Goal: Complete application form: Complete application form

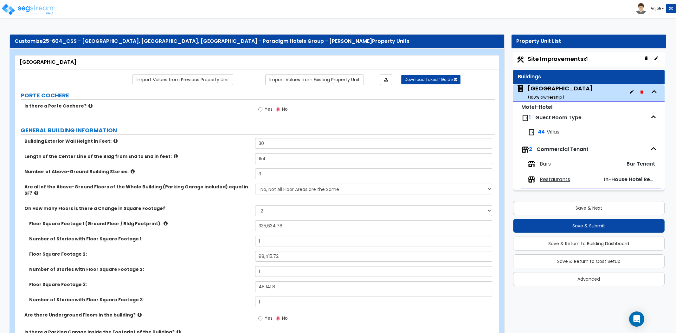
select select "1"
select select "2"
select select "7"
select select "2"
select select "1"
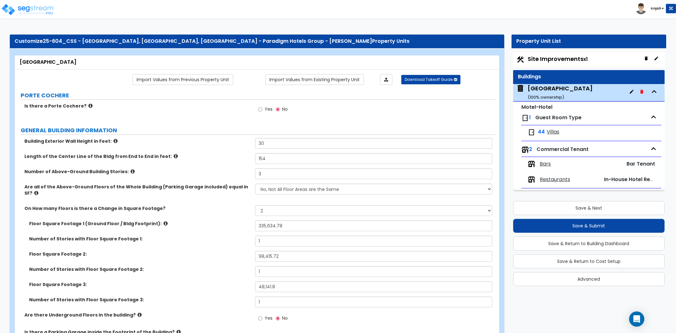
select select "7"
select select "1"
select select "2"
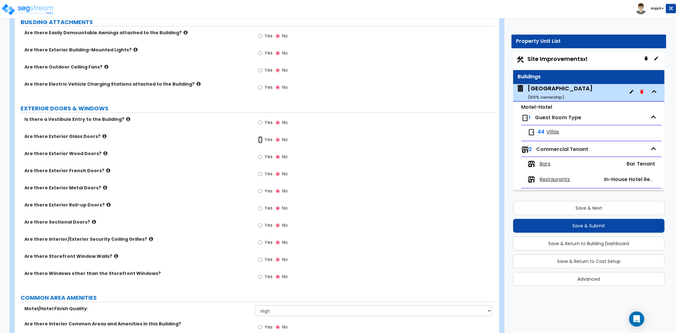
click at [260, 136] on input "Yes" at bounding box center [260, 139] width 4 height 7
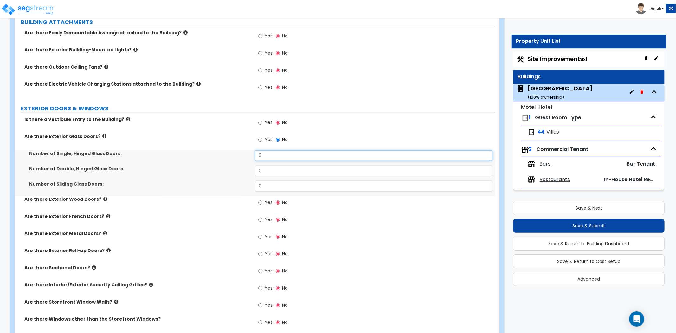
click at [269, 150] on input "0" at bounding box center [373, 155] width 237 height 11
type input "4"
click at [267, 181] on input "0" at bounding box center [373, 186] width 237 height 11
type input "0"
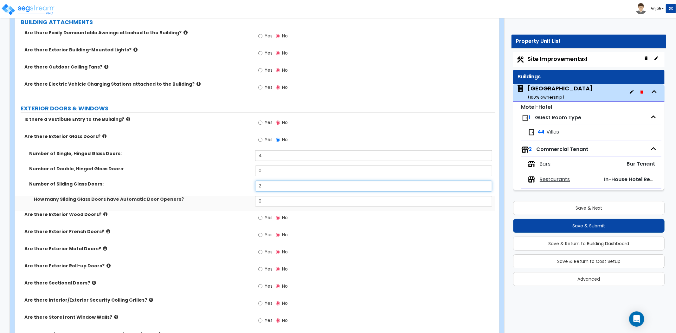
type input "2"
click at [288, 196] on input "0" at bounding box center [373, 201] width 237 height 11
type input "2"
click at [224, 211] on label "Are there Exterior Wood Doors?" at bounding box center [137, 214] width 226 height 6
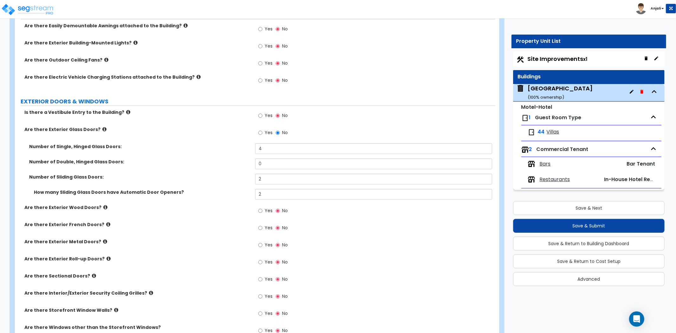
scroll to position [563, 0]
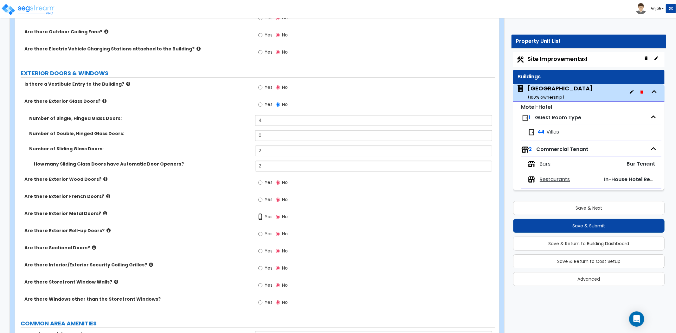
click at [262, 213] on input "Yes" at bounding box center [260, 216] width 4 height 7
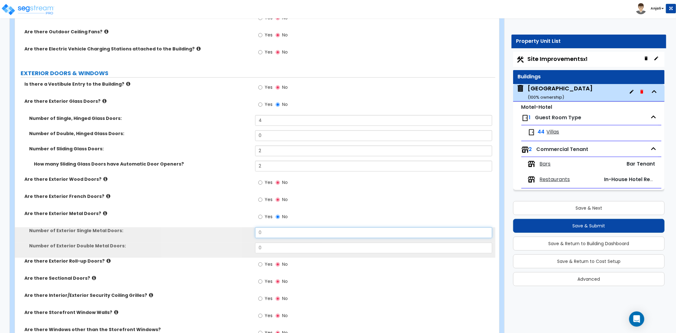
click at [270, 227] on input "0" at bounding box center [373, 232] width 237 height 11
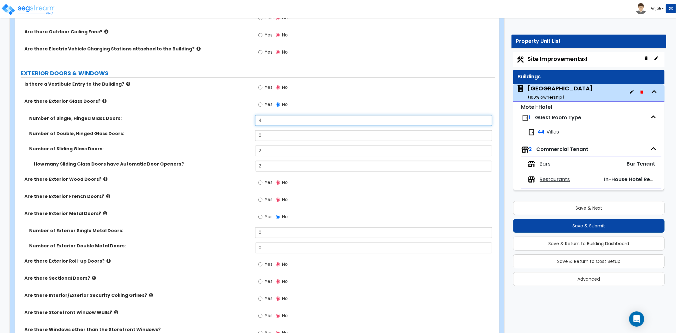
click at [273, 117] on input "4" at bounding box center [373, 120] width 237 height 11
click at [268, 115] on input "4" at bounding box center [373, 120] width 237 height 11
click at [330, 193] on div "Yes No" at bounding box center [375, 201] width 240 height 17
click at [273, 116] on input "44" at bounding box center [373, 120] width 237 height 11
type input "4"
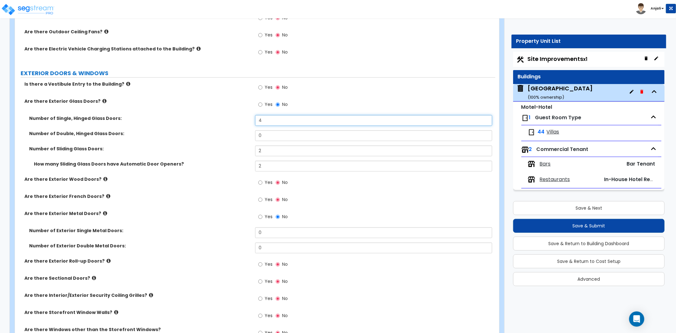
type input "4"
click at [358, 185] on div "Yes No" at bounding box center [375, 184] width 240 height 17
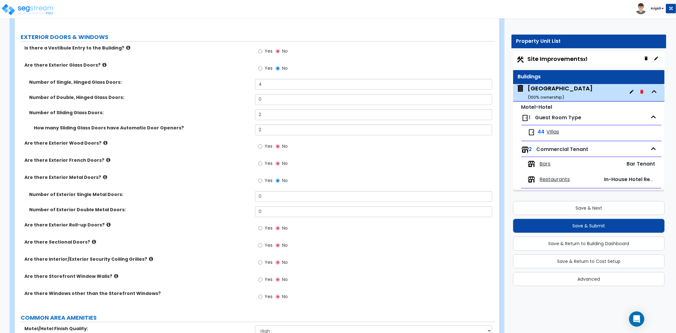
scroll to position [598, 0]
click at [267, 80] on input "4" at bounding box center [373, 85] width 237 height 11
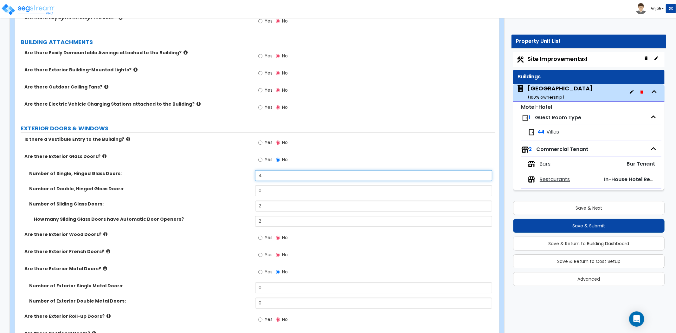
scroll to position [563, 0]
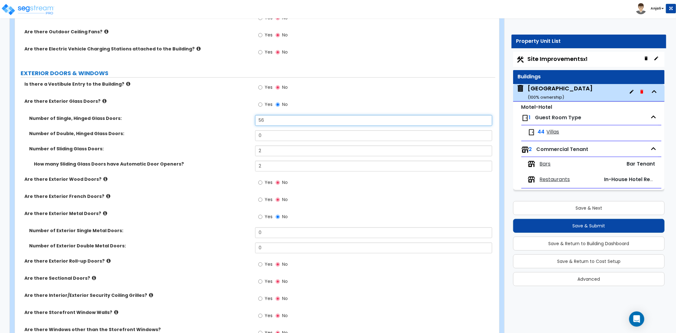
type input "56"
click at [350, 184] on div "Yes No" at bounding box center [375, 184] width 240 height 17
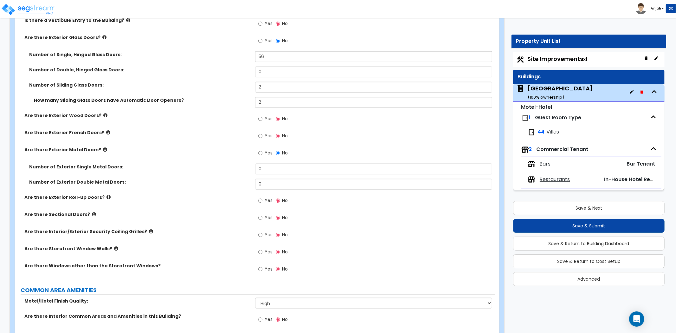
scroll to position [634, 0]
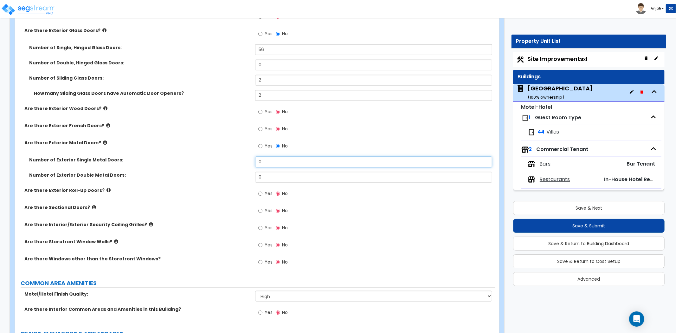
click at [264, 157] on input "0" at bounding box center [373, 162] width 237 height 11
type input "12"
click at [337, 204] on div "Yes No" at bounding box center [375, 212] width 240 height 17
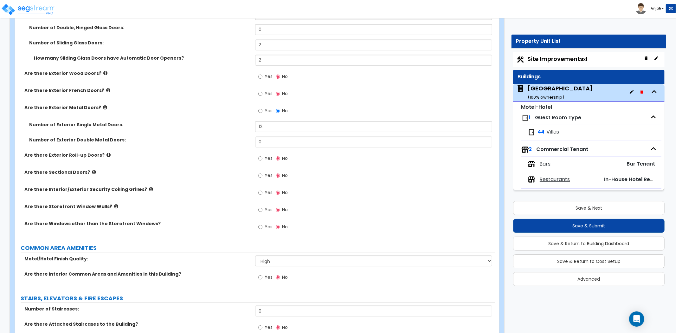
scroll to position [704, 0]
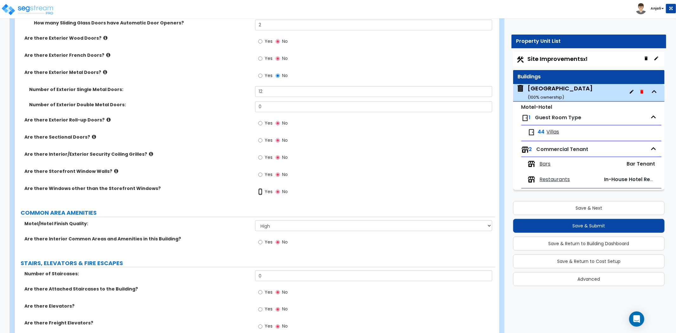
click at [261, 188] on input "Yes" at bounding box center [260, 191] width 4 height 7
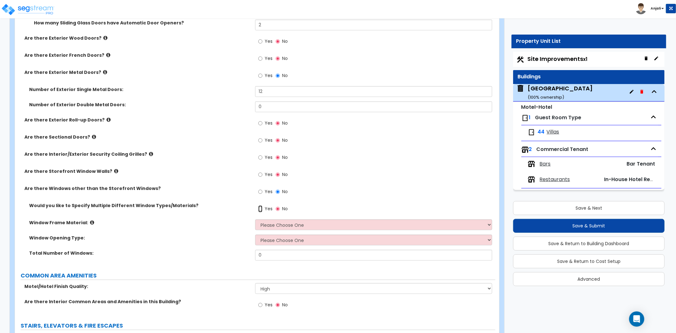
click at [262, 205] on input "Yes" at bounding box center [260, 208] width 4 height 7
radio input "true"
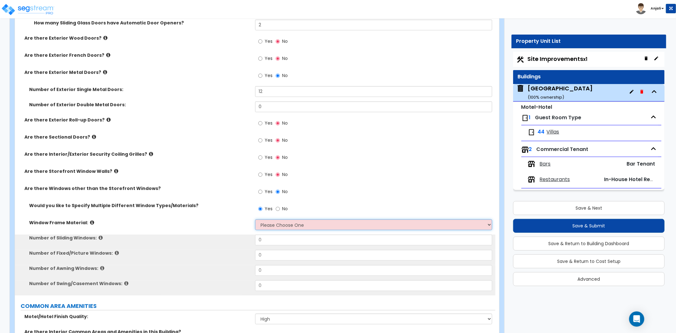
click at [293, 219] on select "Please Choose One Vinyl Aluminum Wood" at bounding box center [373, 224] width 237 height 11
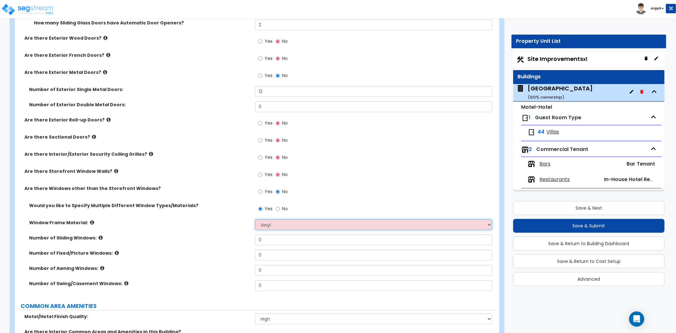
click at [255, 219] on select "Please Choose One Vinyl Aluminum Wood" at bounding box center [373, 224] width 237 height 11
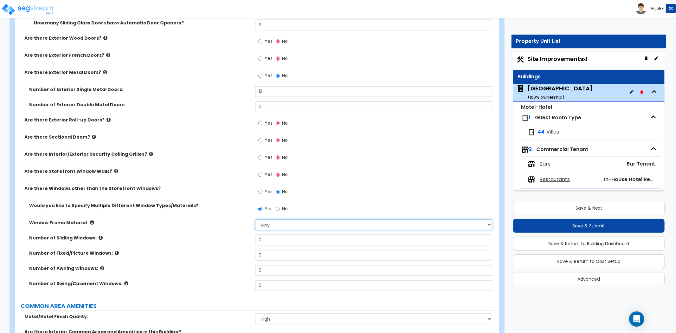
click at [285, 222] on select "Please Choose One Vinyl Aluminum Wood" at bounding box center [373, 224] width 237 height 11
select select "2"
click at [255, 219] on select "Please Choose One Vinyl Aluminum Wood" at bounding box center [373, 224] width 237 height 11
click at [285, 250] on input "0" at bounding box center [373, 255] width 237 height 11
type input "156"
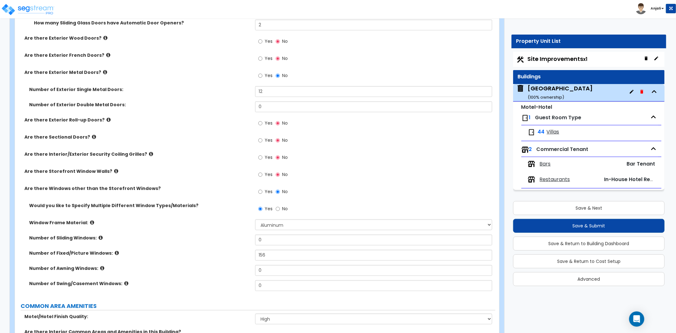
click at [235, 250] on label "Number of Fixed/Picture Windows:" at bounding box center [139, 253] width 221 height 6
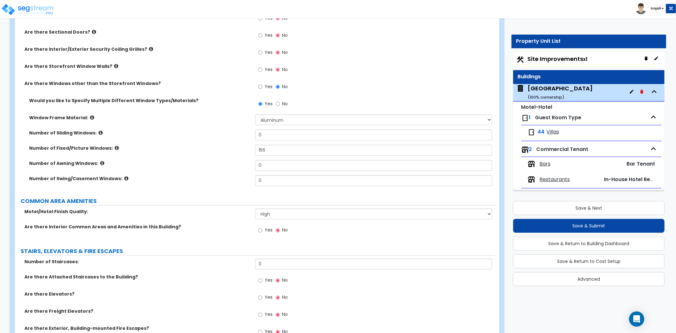
scroll to position [810, 0]
click at [261, 226] on input "Yes" at bounding box center [260, 229] width 4 height 7
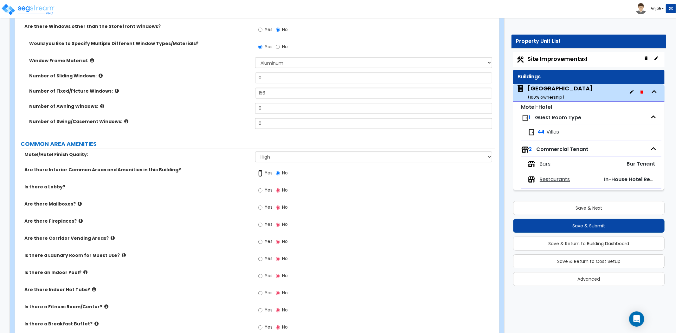
scroll to position [880, 0]
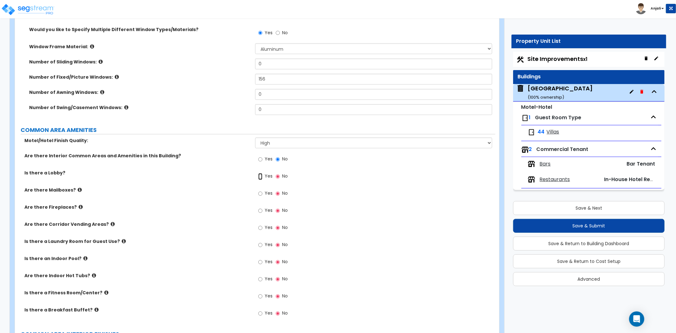
click at [259, 173] on input "Yes" at bounding box center [260, 176] width 4 height 7
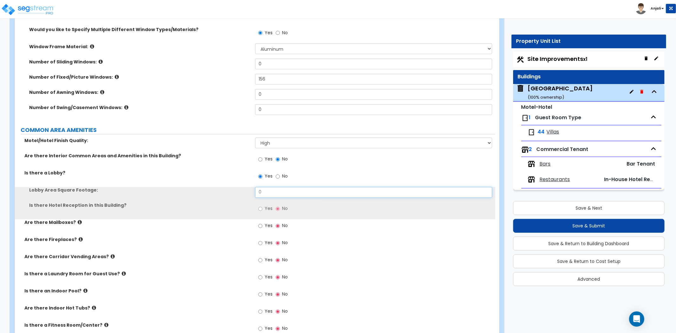
click at [275, 187] on input "0" at bounding box center [373, 192] width 237 height 11
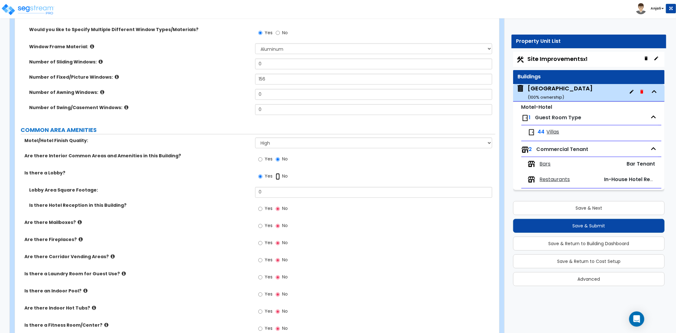
click at [276, 173] on input "No" at bounding box center [278, 176] width 4 height 7
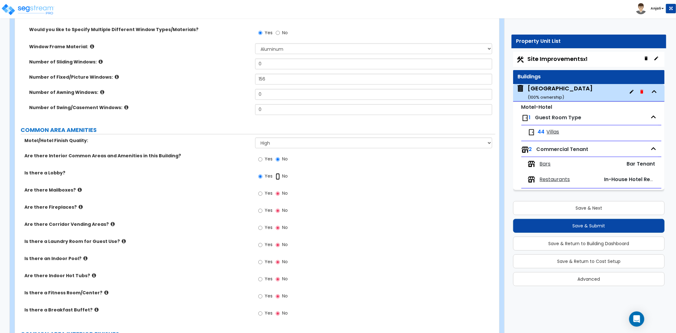
radio input "false"
radio input "true"
click at [259, 173] on input "Yes" at bounding box center [260, 176] width 4 height 7
radio input "true"
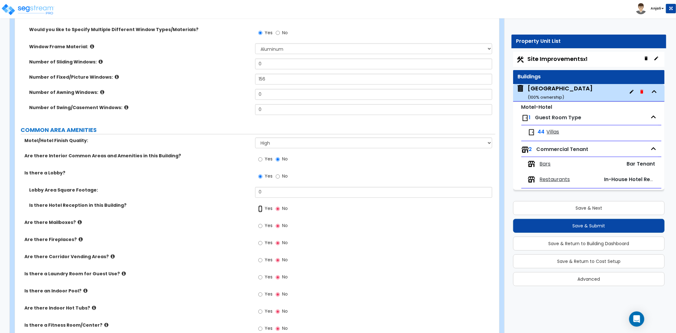
click at [261, 205] on input "Yes" at bounding box center [260, 208] width 4 height 7
radio input "true"
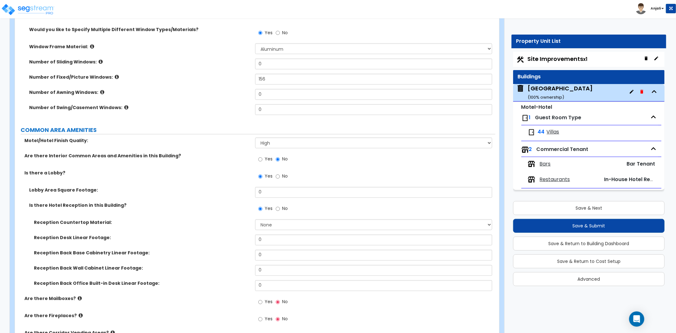
click at [296, 212] on div "Yes No" at bounding box center [375, 210] width 240 height 17
click at [297, 219] on select "None Plastic Laminate Solid Surface Stone Quartz Marble Tile Wood Stainless Ste…" at bounding box center [373, 224] width 237 height 11
select select "5"
click at [255, 219] on select "None Plastic Laminate Solid Surface Stone Quartz Marble Tile Wood Stainless Ste…" at bounding box center [373, 224] width 237 height 11
click at [270, 235] on input "0" at bounding box center [373, 240] width 237 height 11
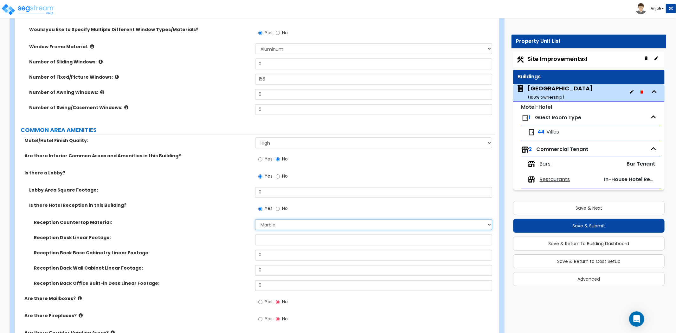
click at [276, 219] on select "None Plastic Laminate Solid Surface Stone Quartz Marble Tile Wood Stainless Ste…" at bounding box center [373, 224] width 237 height 11
select select "1"
click at [255, 219] on select "None Plastic Laminate Solid Surface Stone Quartz Marble Tile Wood Stainless Ste…" at bounding box center [373, 224] width 237 height 11
click at [268, 235] on input "text" at bounding box center [373, 240] width 237 height 11
type input "56"
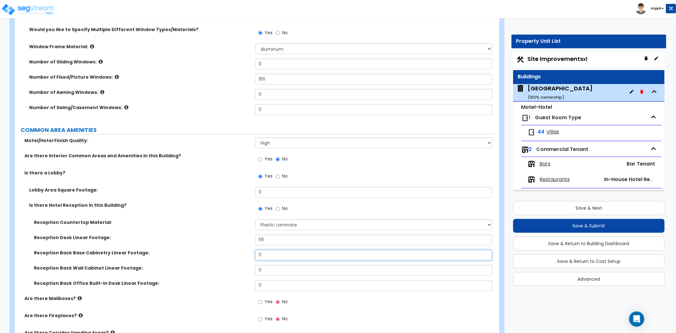
click at [267, 250] on input "0" at bounding box center [373, 255] width 237 height 11
type input "56"
click at [269, 265] on input "0" at bounding box center [373, 270] width 237 height 11
type input "56"
click at [227, 265] on label "Reception Back Wall Cabinet Linear Footage:" at bounding box center [142, 268] width 216 height 6
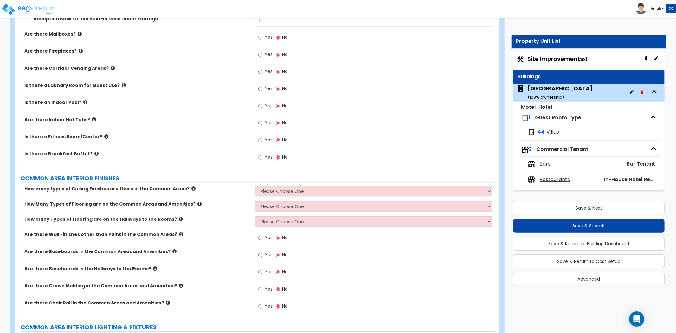
scroll to position [1162, 0]
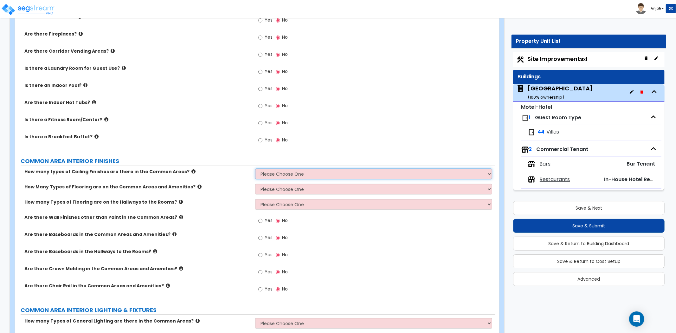
click at [300, 172] on select "Please Choose One 1 2 3" at bounding box center [373, 173] width 237 height 11
select select "1"
click at [255, 168] on select "Please Choose One 1 2 3" at bounding box center [373, 173] width 237 height 11
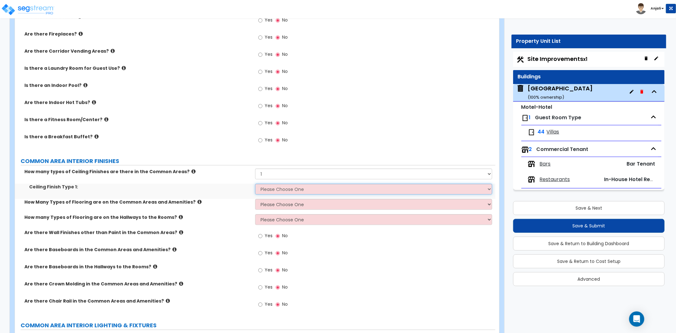
click at [298, 184] on select "Please Choose One Drop Ceiling Drywall Ceiling Open Ceiling" at bounding box center [373, 189] width 237 height 11
select select "1"
click at [255, 184] on select "Please Choose One Drop Ceiling Drywall Ceiling Open Ceiling" at bounding box center [373, 189] width 237 height 11
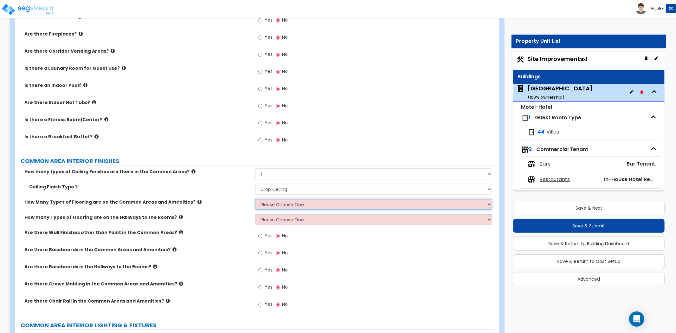
click at [297, 201] on select "Please Choose One 1 2 3" at bounding box center [373, 204] width 237 height 11
click at [236, 219] on div "How many Types of Flooring are on the Hallways to the Rooms? Please Choose One …" at bounding box center [255, 221] width 480 height 15
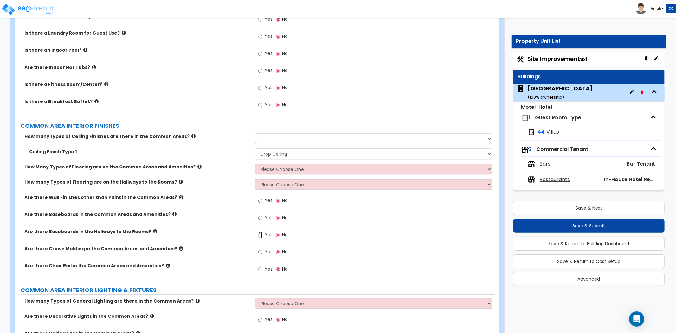
click at [260, 231] on input "Yes" at bounding box center [260, 234] width 4 height 7
radio input "true"
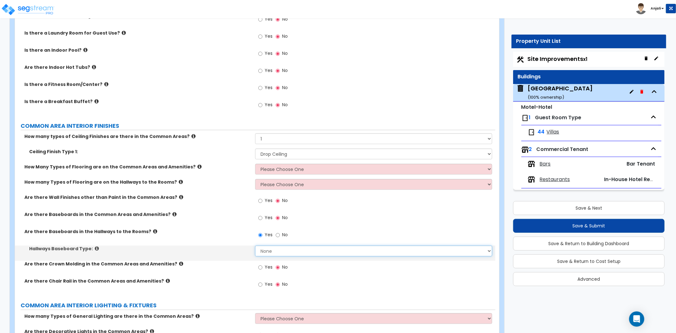
click at [297, 245] on select "None Wood Vinyl Carpet Tile" at bounding box center [373, 250] width 237 height 11
select select "1"
click at [255, 245] on select "None Wood Vinyl Carpet Tile" at bounding box center [373, 250] width 237 height 11
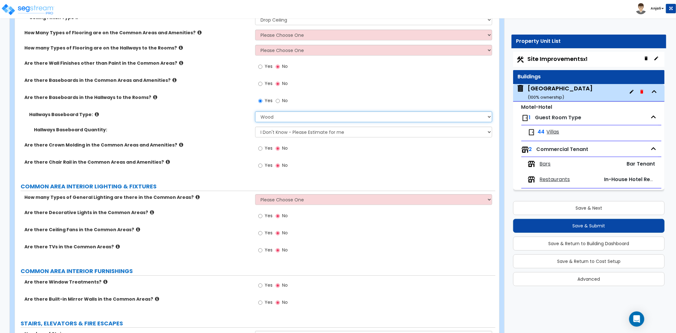
scroll to position [1338, 0]
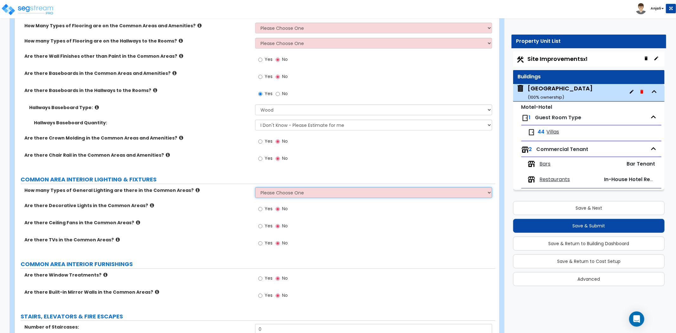
click at [321, 187] on select "Please Choose One 1 2 3" at bounding box center [373, 192] width 237 height 11
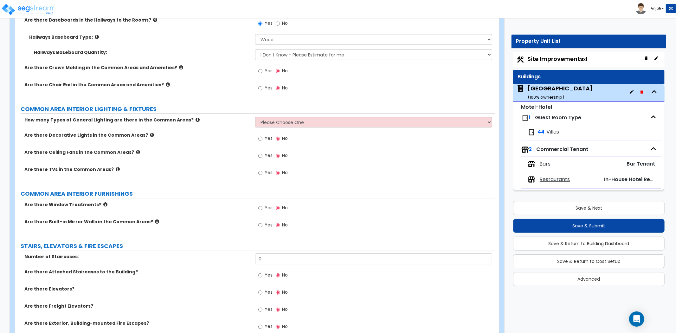
scroll to position [1444, 0]
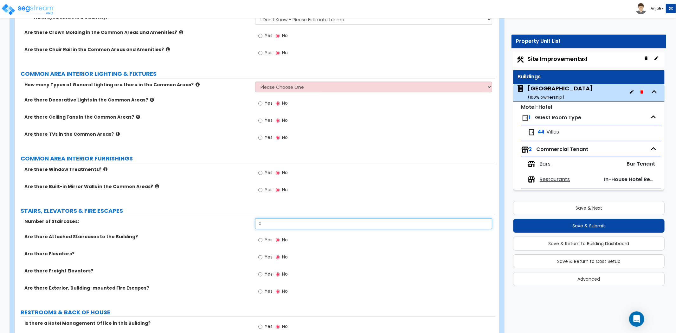
click at [286, 219] on input "0" at bounding box center [373, 223] width 237 height 11
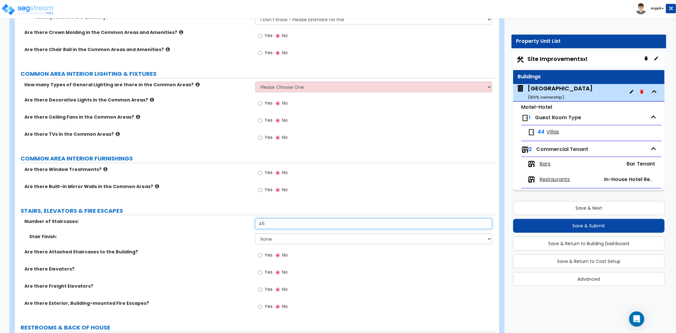
type input "46"
click at [286, 236] on select "None Tile Wood Laminate VCT Sheet Carpet Sheet Vinyl Carpet Tile" at bounding box center [373, 238] width 237 height 11
select select "2"
click at [255, 233] on select "None Tile Wood Laminate VCT Sheet Carpet Sheet Vinyl Carpet Tile" at bounding box center [373, 238] width 237 height 11
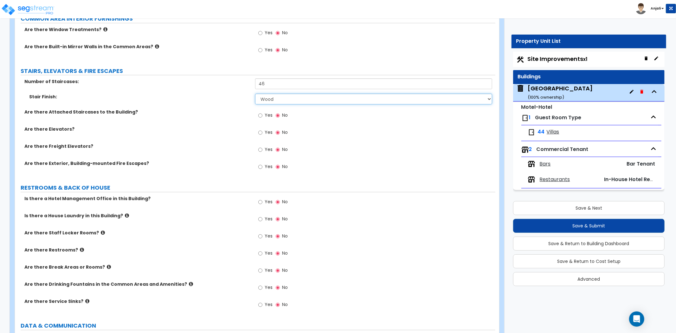
scroll to position [1585, 0]
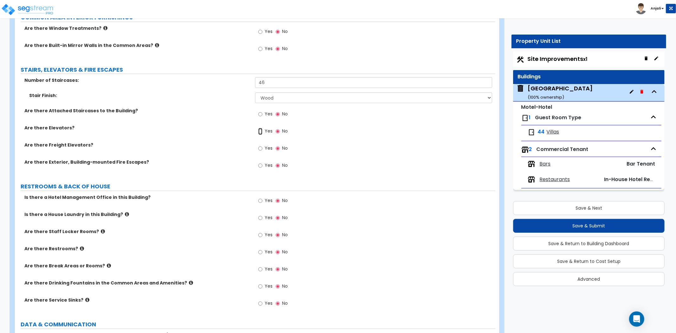
click at [260, 128] on input "Yes" at bounding box center [260, 131] width 4 height 7
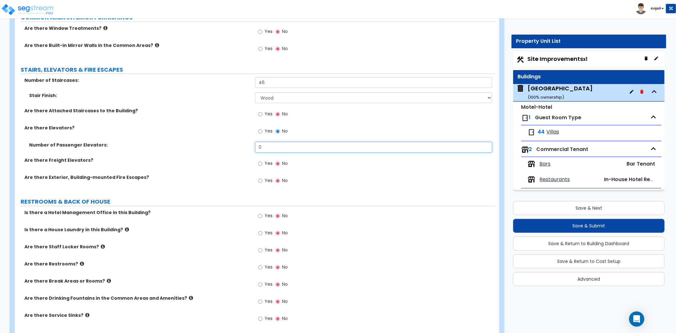
click at [277, 142] on input "0" at bounding box center [373, 147] width 237 height 11
type input "4"
click at [330, 183] on div "Yes No" at bounding box center [375, 182] width 240 height 17
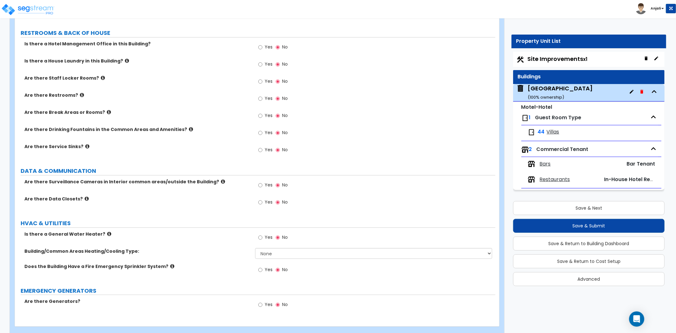
scroll to position [1758, 0]
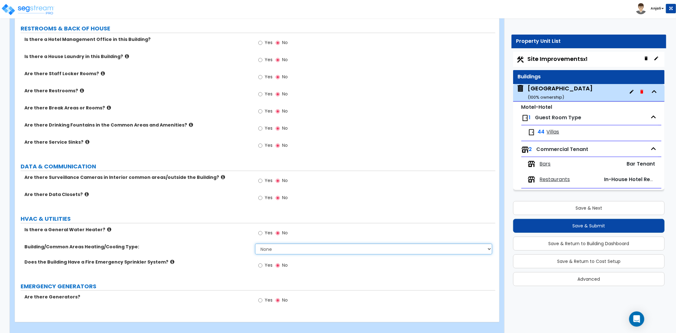
click at [286, 243] on select "None Split Systems Packaged Rooftop Units" at bounding box center [373, 248] width 237 height 11
select select "2"
click at [255, 243] on select "None Split Systems Packaged Rooftop Units" at bounding box center [373, 248] width 237 height 11
click at [264, 228] on label "Yes" at bounding box center [265, 233] width 14 height 11
click at [262, 229] on input "Yes" at bounding box center [260, 232] width 4 height 7
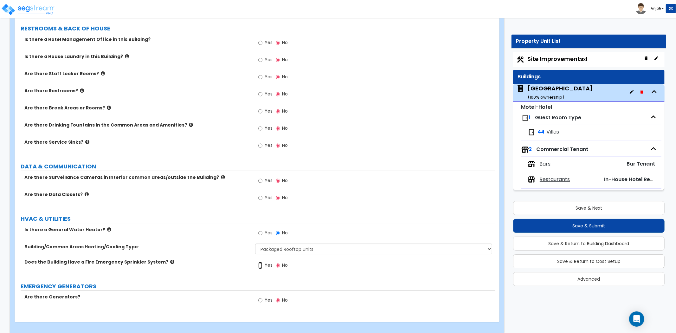
click at [261, 262] on input "Yes" at bounding box center [260, 265] width 4 height 7
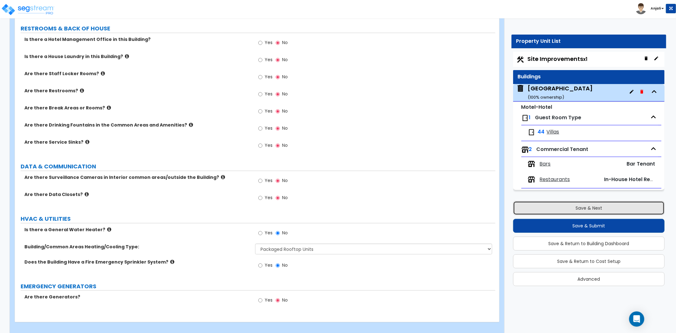
click at [545, 214] on button "Save & Next" at bounding box center [588, 208] width 151 height 14
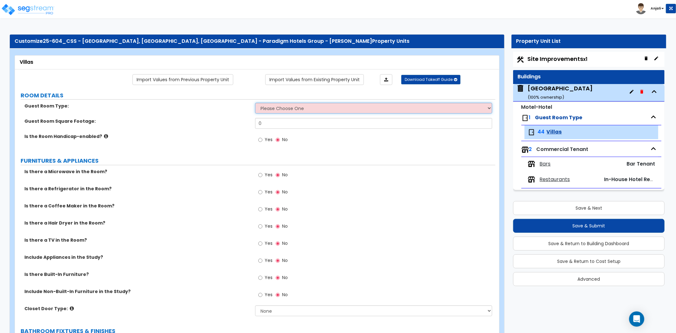
click at [341, 109] on select "Please Choose One Standard Room Suite Room Extended Stay Room" at bounding box center [373, 108] width 237 height 11
select select "2"
click at [255, 103] on select "Please Choose One Standard Room Suite Room Extended Stay Room" at bounding box center [373, 108] width 237 height 11
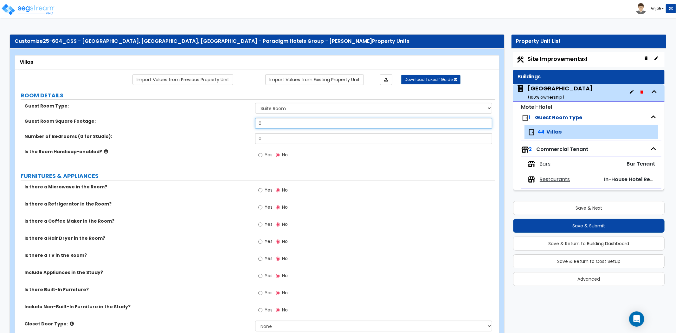
click at [272, 118] on input "0" at bounding box center [373, 123] width 237 height 11
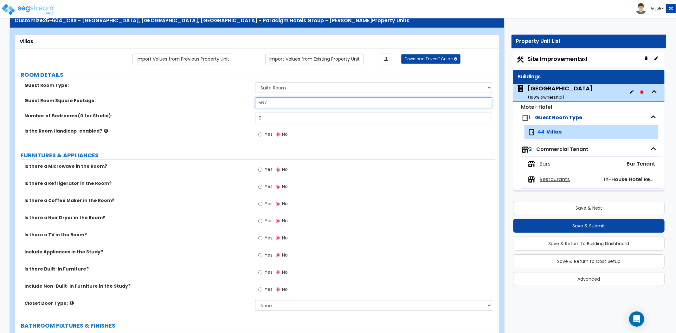
scroll to position [35, 0]
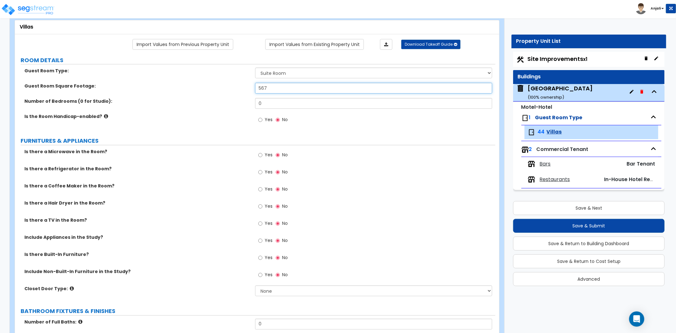
type input "567"
click at [261, 155] on input "Yes" at bounding box center [260, 154] width 4 height 7
radio input "true"
click at [261, 171] on input "Yes" at bounding box center [260, 172] width 4 height 7
radio input "true"
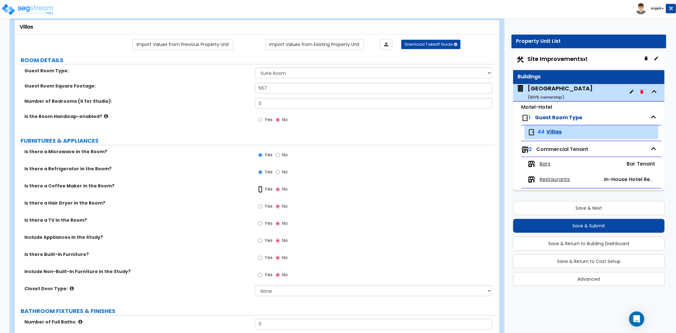
click at [259, 188] on input "Yes" at bounding box center [260, 189] width 4 height 7
radio input "true"
click at [262, 224] on input "Yes" at bounding box center [260, 223] width 4 height 7
radio input "true"
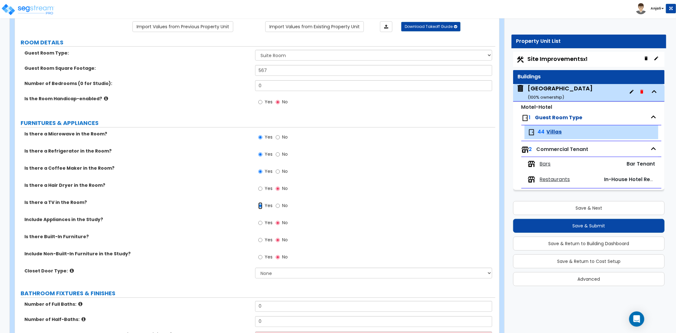
scroll to position [70, 0]
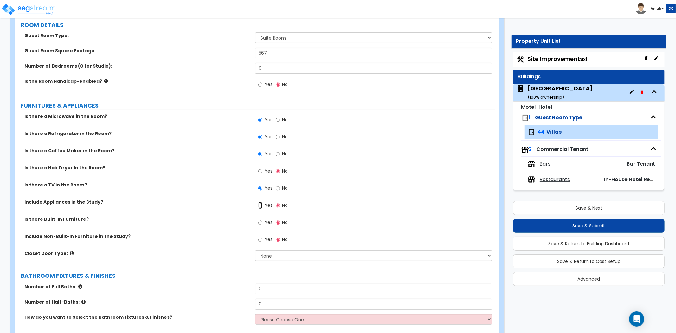
click at [259, 205] on input "Yes" at bounding box center [260, 205] width 4 height 7
radio input "true"
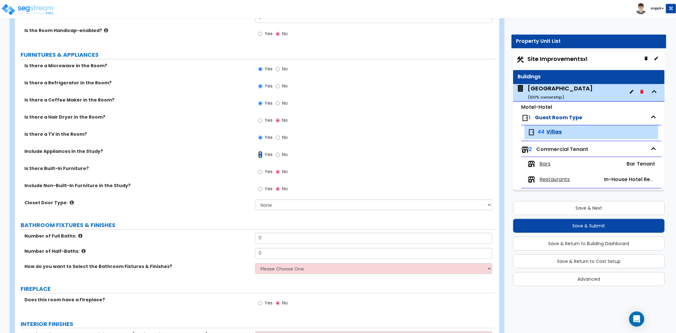
scroll to position [141, 0]
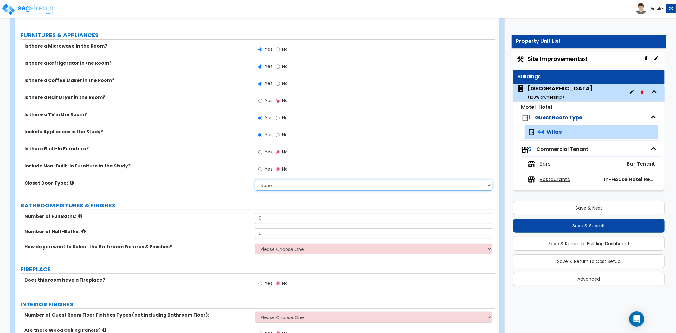
click at [286, 184] on select "None Bi-fold Louvered Doors Bi-fold Panel Doors Sliding Doors Hinged Wood Door" at bounding box center [373, 185] width 237 height 11
select select "3"
click at [255, 180] on select "None Bi-fold Louvered Doors Bi-fold Panel Doors Sliding Doors Hinged Wood Door" at bounding box center [373, 185] width 237 height 11
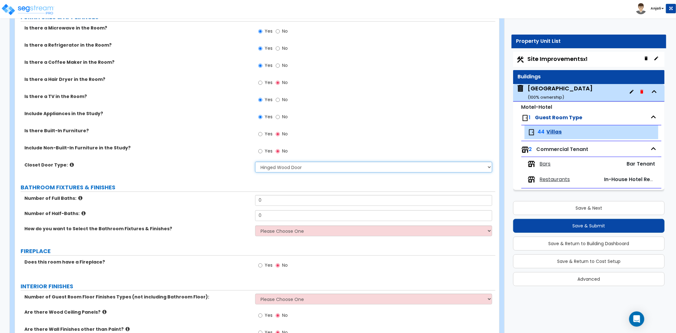
scroll to position [176, 0]
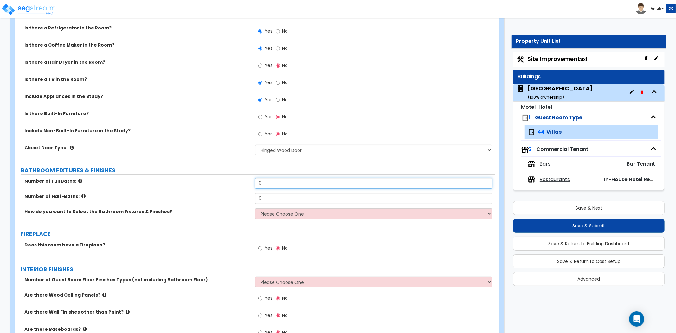
click at [300, 185] on input "0" at bounding box center [373, 183] width 237 height 11
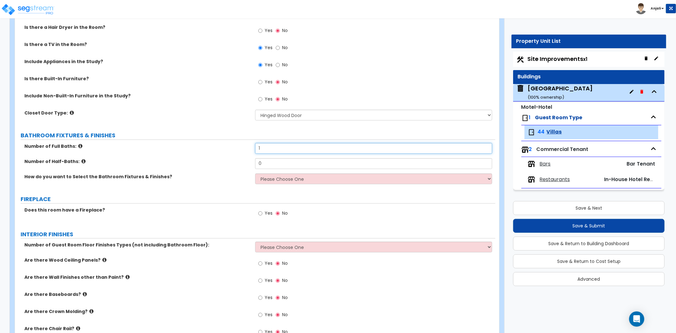
scroll to position [211, 0]
type input "1"
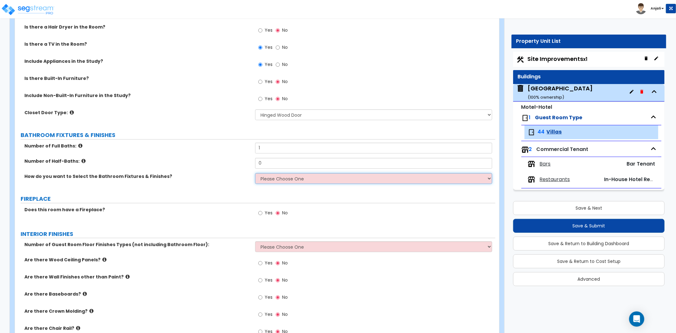
click at [297, 180] on select "Please Choose One I want to Select Fixtures and Finishes only for one Bath and …" at bounding box center [373, 178] width 237 height 11
select select "1"
click at [255, 173] on select "Please Choose One I want to Select Fixtures and Finishes only for one Bath and …" at bounding box center [373, 178] width 237 height 11
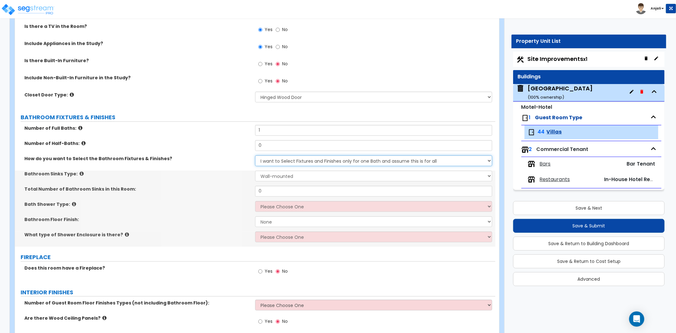
scroll to position [246, 0]
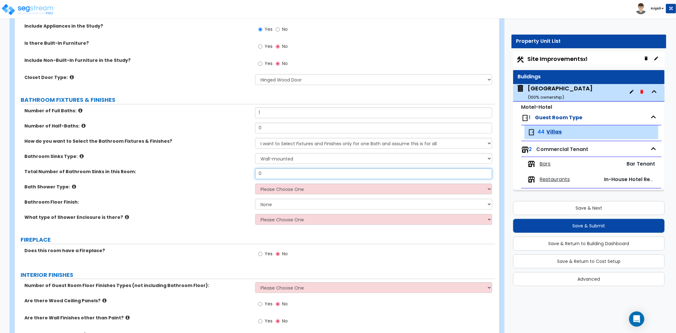
click at [291, 172] on input "0" at bounding box center [373, 173] width 237 height 11
type input "1"
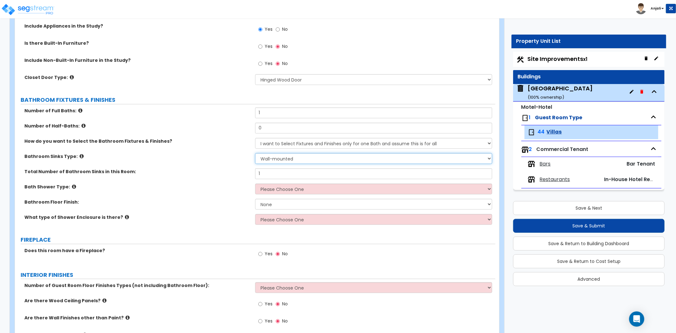
drag, startPoint x: 280, startPoint y: 158, endPoint x: 281, endPoint y: 163, distance: 5.0
click at [280, 158] on select "Wall-mounted Pedestal-mounted Vanity-mounted" at bounding box center [373, 158] width 237 height 11
select select "3"
click at [255, 153] on select "Wall-mounted Pedestal-mounted Vanity-mounted" at bounding box center [373, 158] width 237 height 11
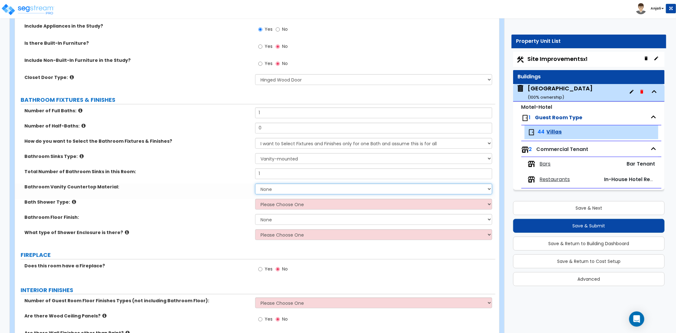
click at [268, 189] on select "None Plastic Laminate Solid Surface Stone Quartz Marble Tile Wood Stainless Ste…" at bounding box center [373, 189] width 237 height 11
select select "1"
click at [255, 184] on select "None Plastic Laminate Solid Surface Stone Quartz Marble Tile Wood Stainless Ste…" at bounding box center [373, 189] width 237 height 11
click at [280, 202] on select "Please Choose One Standalone Shower Bathtub - Shower Combination" at bounding box center [373, 204] width 237 height 11
select select "2"
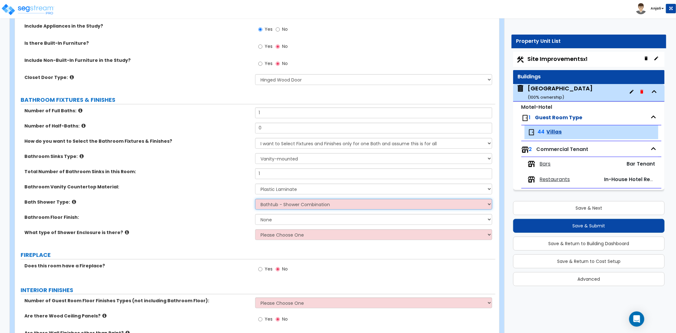
click at [255, 199] on select "Please Choose One Standalone Shower Bathtub - Shower Combination" at bounding box center [373, 204] width 237 height 11
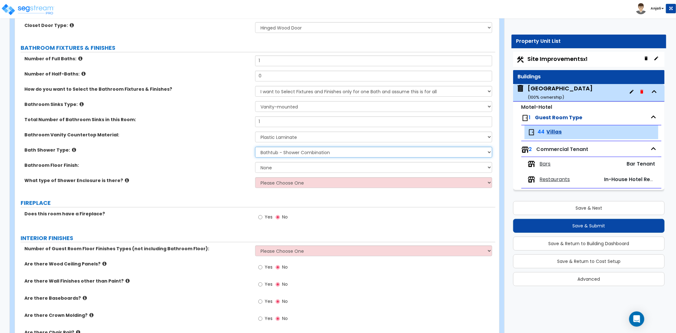
scroll to position [317, 0]
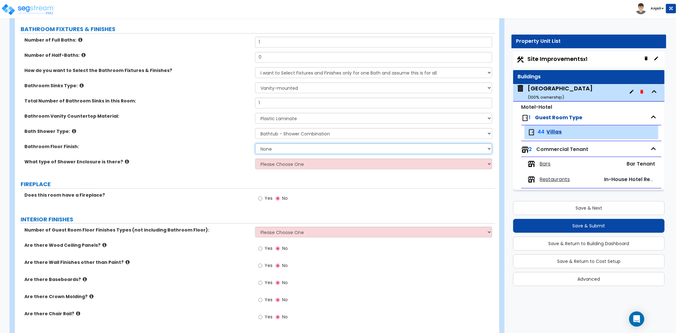
click at [293, 148] on select "None Tile Flooring Hardwood Flooring Resilient Laminate Flooring VCT Flooring S…" at bounding box center [373, 148] width 237 height 11
select select "1"
click at [255, 143] on select "None Tile Flooring Hardwood Flooring Resilient Laminate Flooring VCT Flooring S…" at bounding box center [373, 148] width 237 height 11
click at [293, 164] on select "Please Choose One Curtain & [PERSON_NAME] Sliding Doors Glass Hinged Doors" at bounding box center [373, 163] width 237 height 11
select select "1"
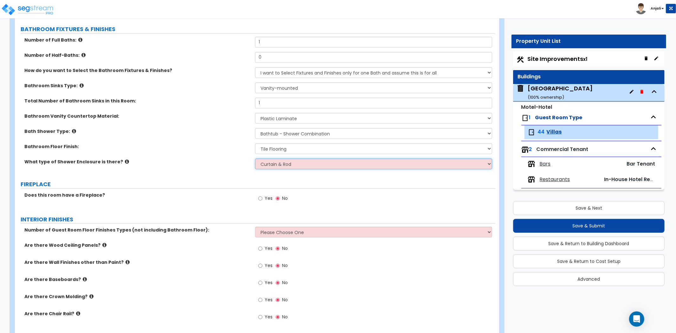
click at [255, 158] on select "Please Choose One Curtain & [PERSON_NAME] Sliding Doors Glass Hinged Doors" at bounding box center [373, 163] width 237 height 11
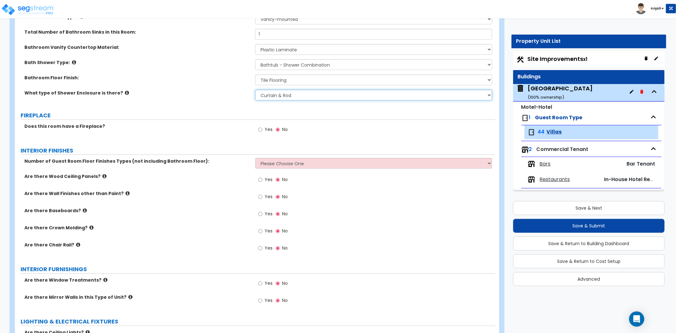
scroll to position [387, 0]
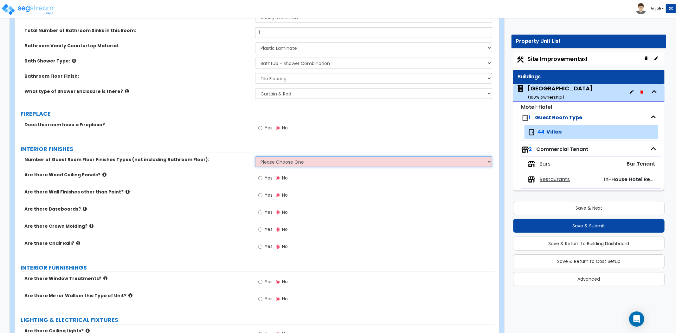
click at [286, 164] on select "Please Choose One 1 2 3" at bounding box center [373, 161] width 237 height 11
select select "1"
click at [255, 156] on select "Please Choose One 1 2 3" at bounding box center [373, 161] width 237 height 11
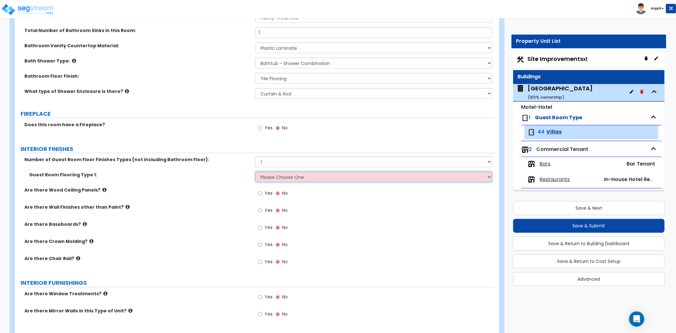
click at [272, 178] on select "Please Choose One Tile Flooring Hardwood Flooring Resilient Laminate Flooring V…" at bounding box center [373, 176] width 237 height 11
select select "5"
click at [255, 171] on select "Please Choose One Tile Flooring Hardwood Flooring Resilient Laminate Flooring V…" at bounding box center [373, 176] width 237 height 11
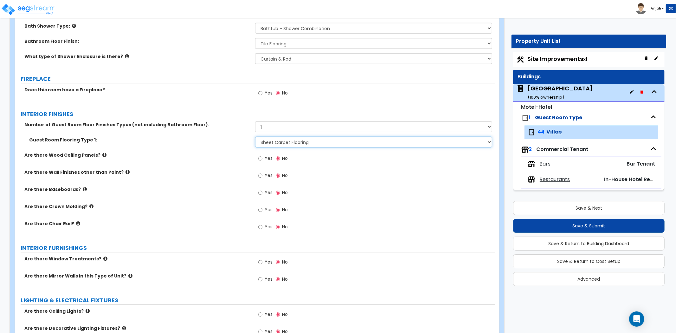
scroll to position [422, 0]
click at [260, 192] on input "Yes" at bounding box center [260, 192] width 4 height 7
radio input "true"
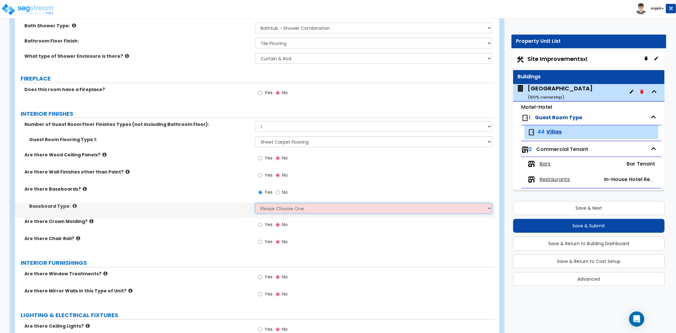
click at [283, 207] on select "Please Choose One Wood Vinyl Carpet Tile" at bounding box center [373, 208] width 237 height 11
select select "1"
click at [255, 203] on select "Please Choose One Wood Vinyl Carpet Tile" at bounding box center [373, 208] width 237 height 11
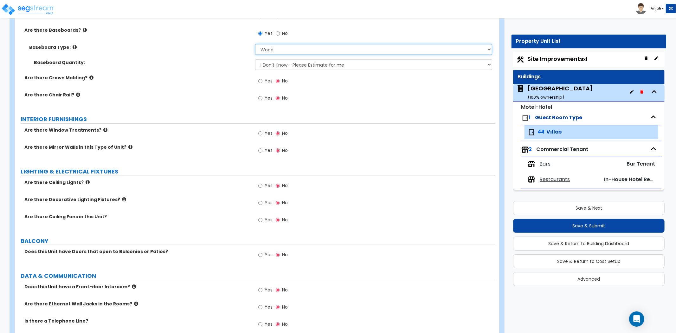
scroll to position [598, 0]
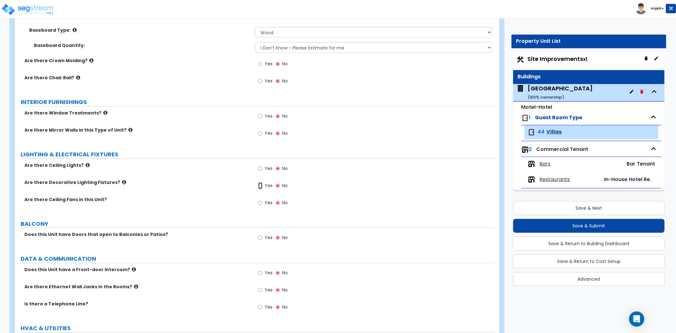
click at [259, 184] on input "Yes" at bounding box center [260, 185] width 4 height 7
radio input "true"
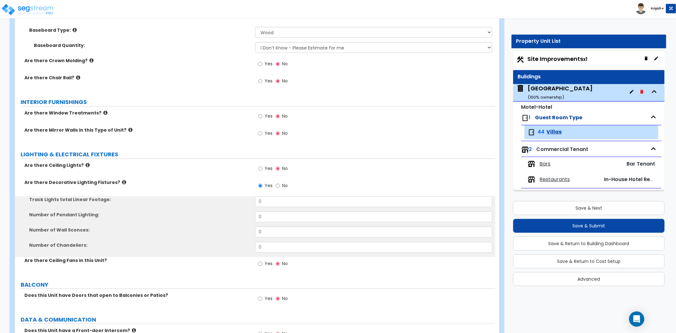
click at [274, 186] on div "Yes No" at bounding box center [273, 186] width 36 height 15
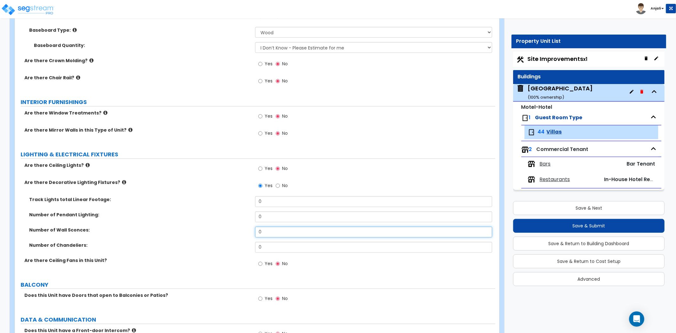
click at [276, 228] on input "0" at bounding box center [373, 232] width 237 height 11
type input "1"
click at [238, 210] on div "Track Lights total Linear Footage: 0" at bounding box center [255, 203] width 480 height 15
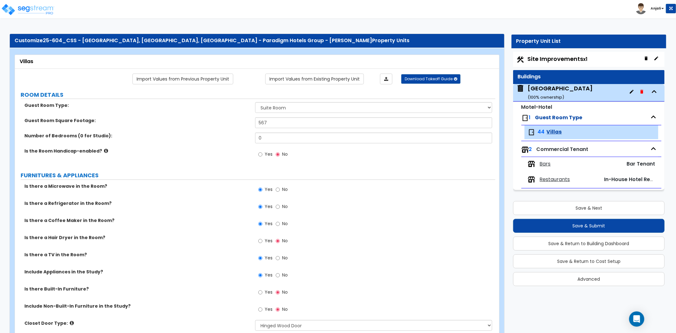
scroll to position [0, 0]
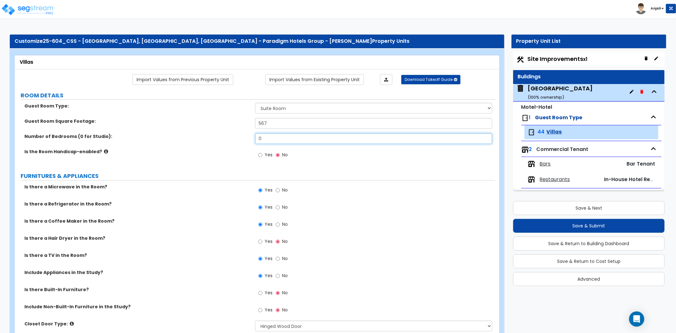
click at [292, 144] on input "0" at bounding box center [373, 138] width 237 height 11
type input "2"
click at [318, 165] on div "Yes No" at bounding box center [375, 156] width 240 height 17
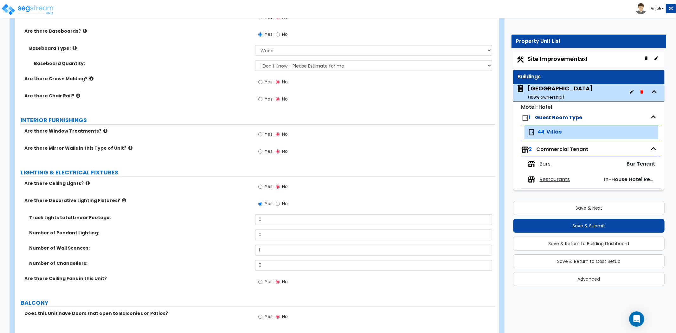
scroll to position [704, 0]
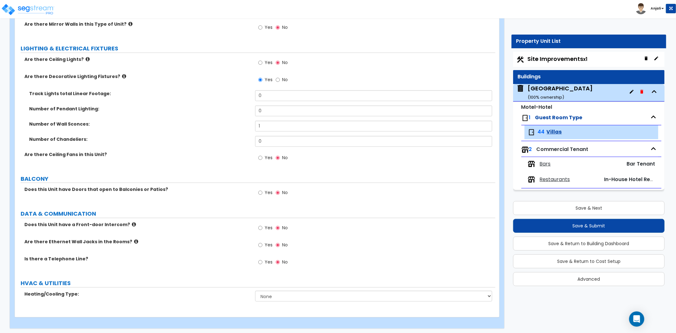
click at [264, 194] on label "Yes" at bounding box center [265, 193] width 14 height 11
click at [262, 194] on input "Yes" at bounding box center [260, 192] width 4 height 7
radio input "true"
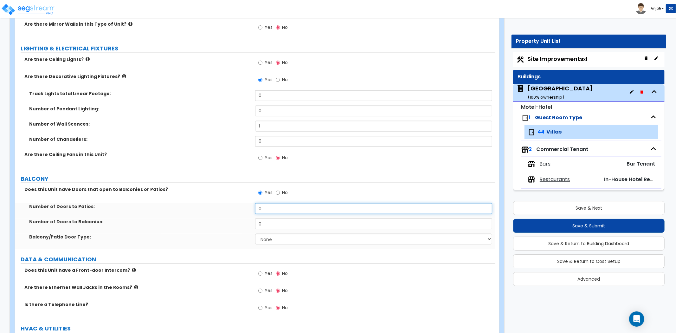
click at [272, 203] on input "0" at bounding box center [373, 208] width 237 height 11
click at [273, 223] on input "0" at bounding box center [373, 223] width 237 height 11
type input "2"
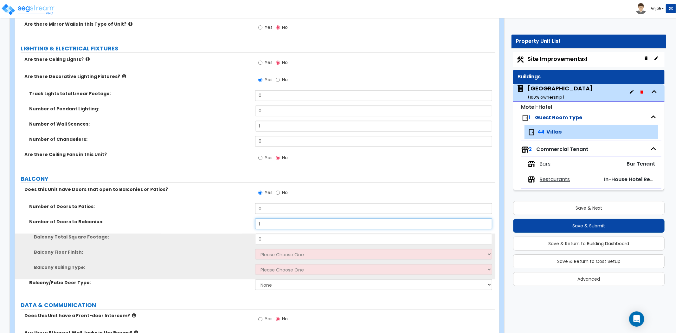
type input "1"
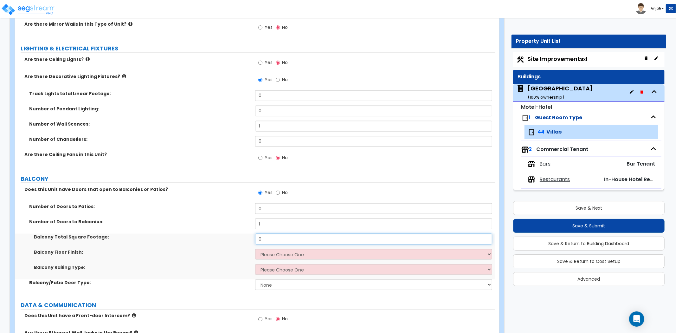
click at [270, 238] on input "0" at bounding box center [373, 239] width 237 height 11
type input "30"
click at [286, 250] on select "Please Choose One Concrete Flooring Tile Flooring Wood Flooring" at bounding box center [373, 254] width 237 height 11
select select "2"
click at [255, 249] on select "Please Choose One Concrete Flooring Tile Flooring Wood Flooring" at bounding box center [373, 254] width 237 height 11
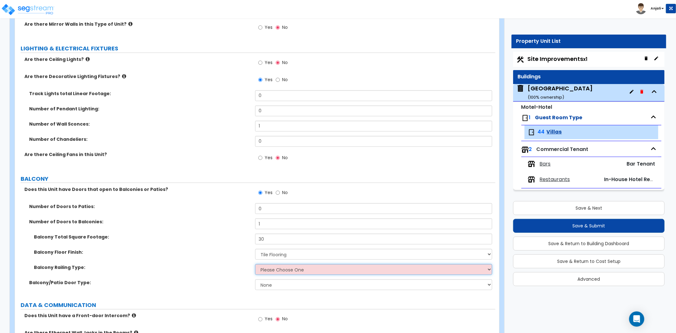
click at [285, 271] on select "Please Choose One Steel Aluminum Wood Glass and Metal Wrought Iron" at bounding box center [373, 269] width 237 height 11
select select "4"
click at [255, 264] on select "Please Choose One Steel Aluminum Wood Glass and Metal Wrought Iron" at bounding box center [373, 269] width 237 height 11
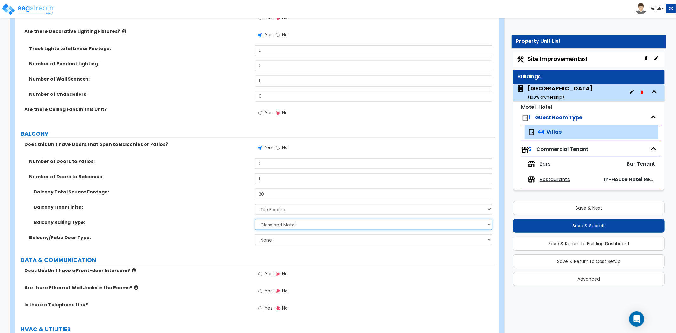
scroll to position [775, 0]
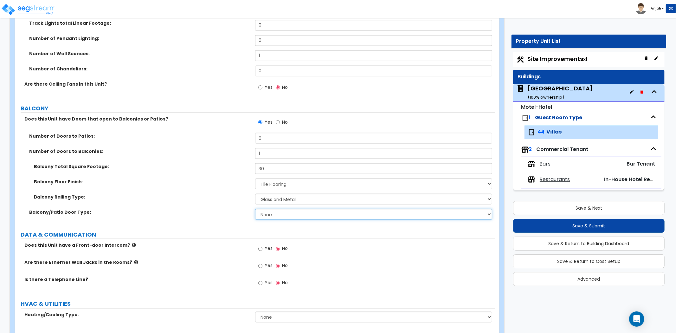
click at [284, 211] on select "None Single Hinged Doors Double Hinged Doors Single French Doors Double French …" at bounding box center [373, 214] width 237 height 11
select select "5"
click at [255, 209] on select "None Single Hinged Doors Double Hinged Doors Single French Doors Double French …" at bounding box center [373, 214] width 237 height 11
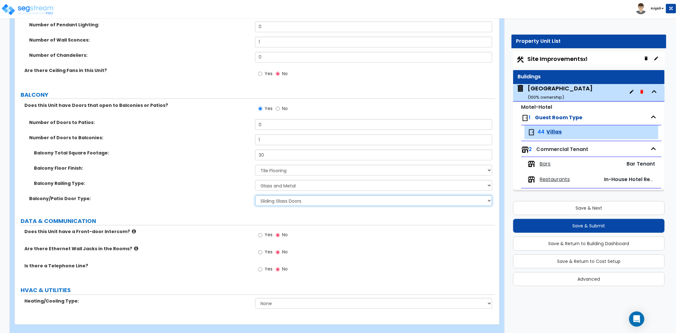
scroll to position [797, 0]
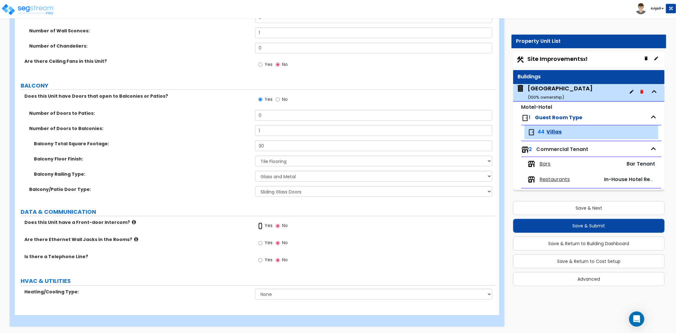
click at [261, 226] on input "Yes" at bounding box center [260, 225] width 4 height 7
radio input "true"
click at [261, 242] on input "Yes" at bounding box center [260, 243] width 4 height 7
radio input "true"
click at [261, 260] on input "Yes" at bounding box center [260, 260] width 4 height 7
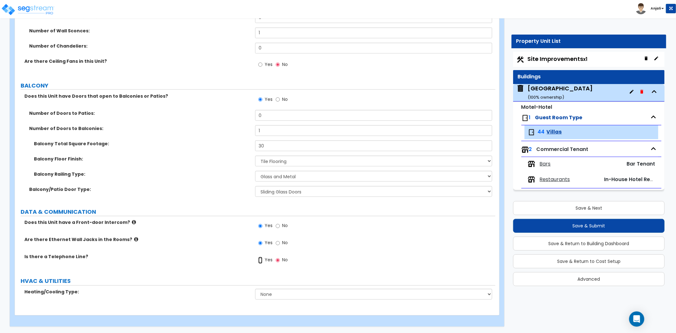
radio input "true"
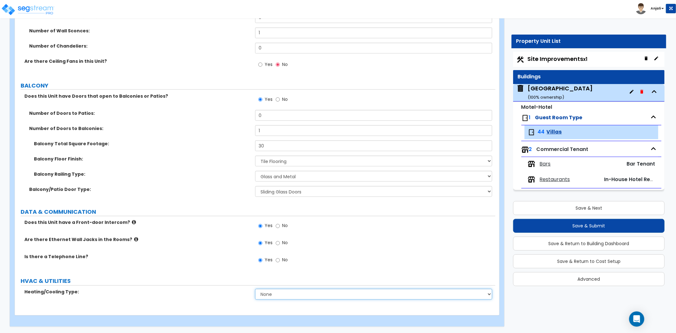
click at [286, 294] on select "None Heat Only Split Systems Packaged Rooftop Units Thru Wall HVAC" at bounding box center [373, 294] width 237 height 11
select select "2"
click at [255, 289] on select "None Heat Only Split Systems Packaged Rooftop Units Thru Wall HVAC" at bounding box center [373, 294] width 237 height 11
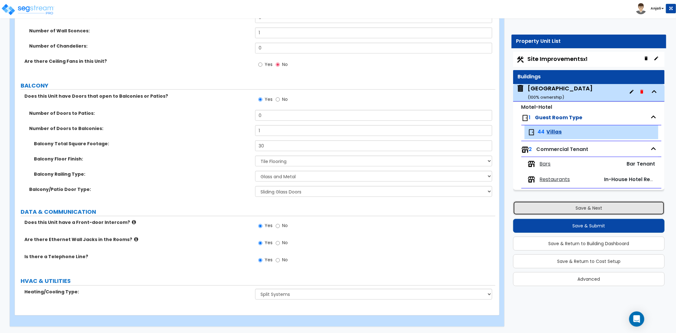
click at [563, 211] on button "Save & Next" at bounding box center [588, 208] width 151 height 14
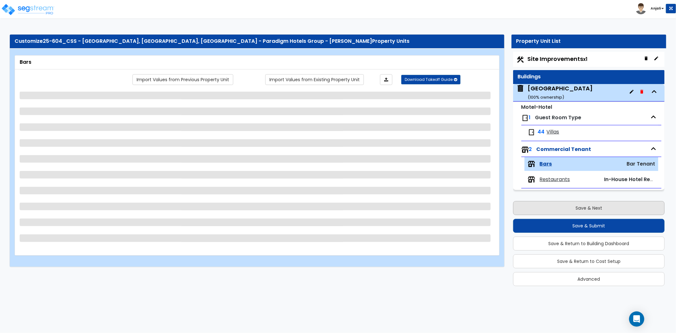
scroll to position [0, 0]
